Goal: Task Accomplishment & Management: Manage account settings

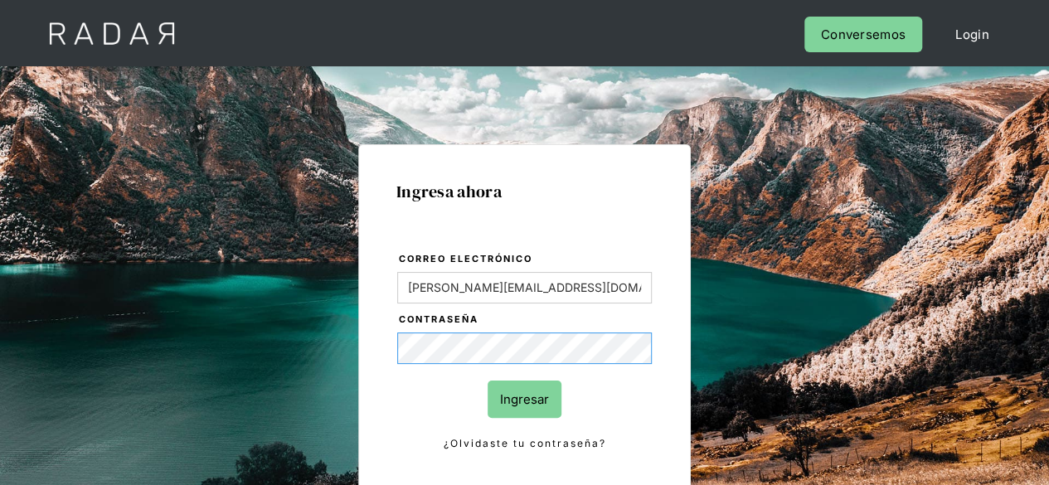
click at [237, 329] on div "Ingresa ahora Correo electrónico Evans@prontopaga.com Contraseña Ingresar ¿Olvi…" at bounding box center [525, 374] width 780 height 516
drag, startPoint x: 554, startPoint y: 287, endPoint x: 367, endPoint y: 271, distance: 188.1
click at [370, 271] on div "Ingresa ahora Correo electrónico Evans@prontopaga.com Contraseña Ingresar ¿Olvi…" at bounding box center [524, 317] width 333 height 347
type input "jose.chacon@prontopaga.com"
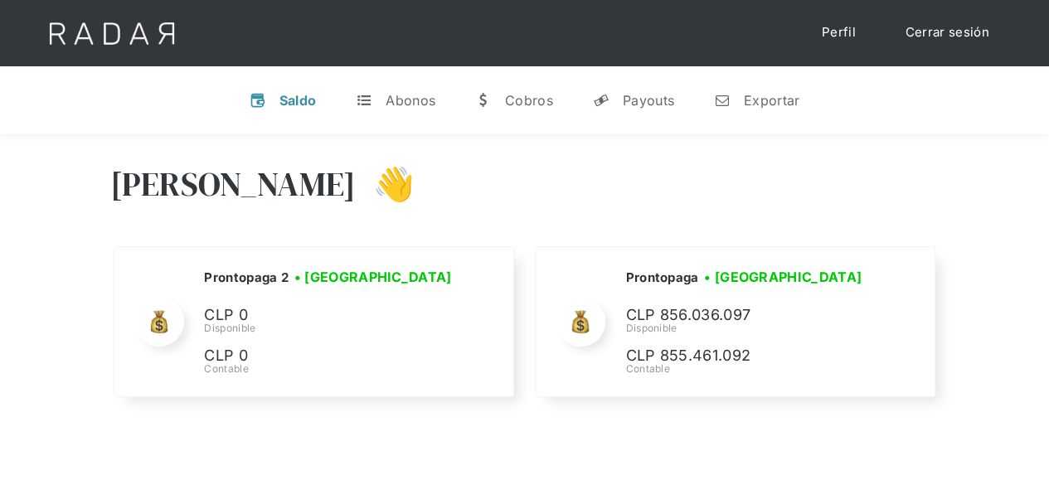
click at [905, 28] on link "Cerrar sesión" at bounding box center [947, 33] width 117 height 32
